Goal: Information Seeking & Learning: Learn about a topic

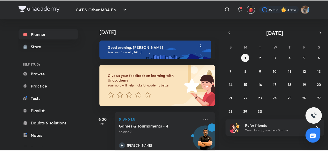
scroll to position [56, 0]
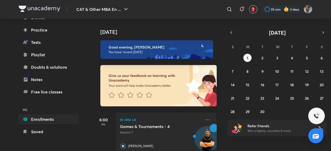
click at [41, 121] on link "Enrollments" at bounding box center [49, 119] width 60 height 10
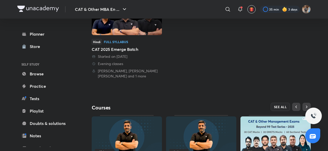
scroll to position [94, 0]
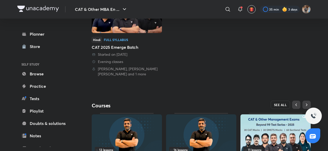
click at [281, 102] on button "SEE ALL" at bounding box center [281, 105] width 20 height 8
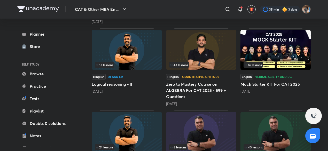
scroll to position [269, 0]
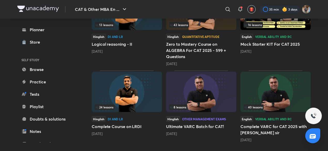
click at [261, 88] on img at bounding box center [276, 92] width 70 height 40
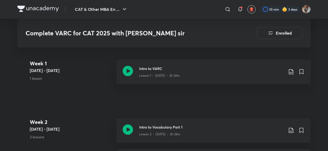
scroll to position [200, 0]
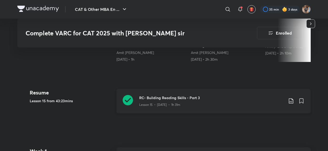
click at [131, 97] on icon at bounding box center [128, 100] width 10 height 10
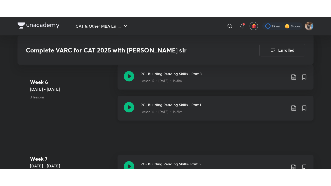
scroll to position [870, 0]
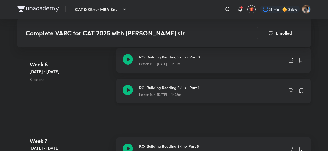
click at [292, 91] on icon at bounding box center [291, 90] width 4 height 5
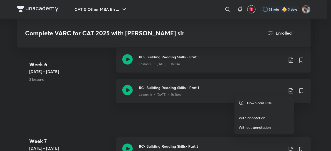
click at [261, 118] on p "With annotation" at bounding box center [251, 117] width 27 height 5
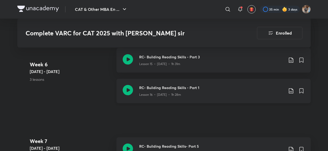
click at [128, 91] on icon at bounding box center [128, 90] width 10 height 10
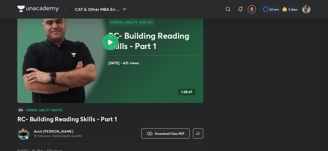
scroll to position [57, 0]
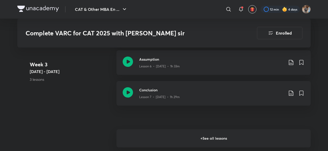
scroll to position [507, 0]
click at [222, 135] on h6 "+ See all lessons" at bounding box center [214, 138] width 194 height 18
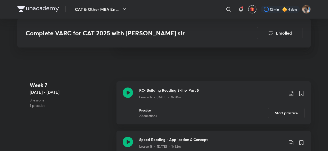
scroll to position [926, 0]
click at [290, 91] on icon at bounding box center [291, 93] width 4 height 5
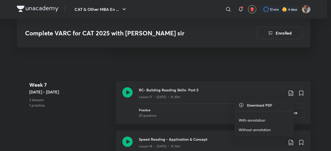
click at [255, 121] on p "With annotation" at bounding box center [251, 120] width 27 height 5
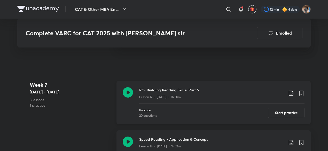
click at [127, 88] on icon at bounding box center [128, 92] width 10 height 10
